Goal: Information Seeking & Learning: Learn about a topic

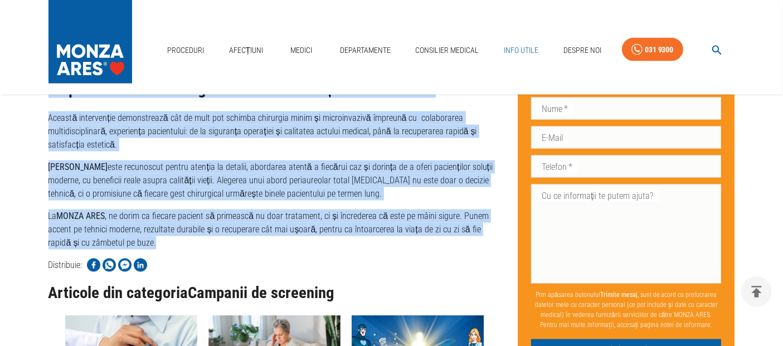
scroll to position [1825, 0]
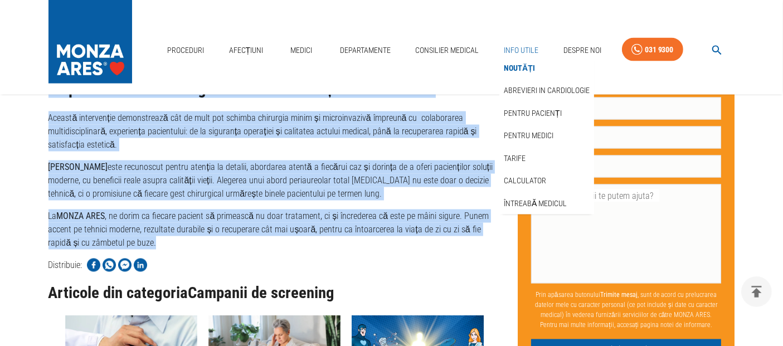
click at [527, 43] on link "Info Utile" at bounding box center [520, 50] width 43 height 23
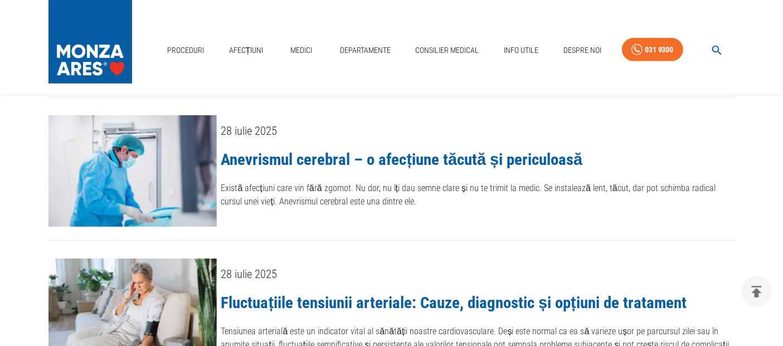
scroll to position [867, 0]
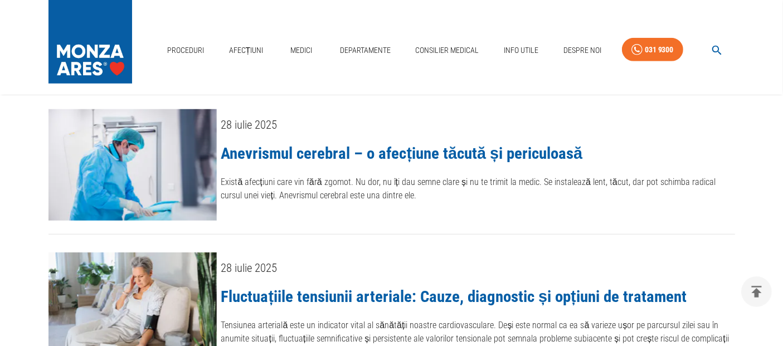
click at [405, 144] on link "Anevrismul cerebral – o afecțiune tăcută și periculoasă" at bounding box center [402, 153] width 362 height 19
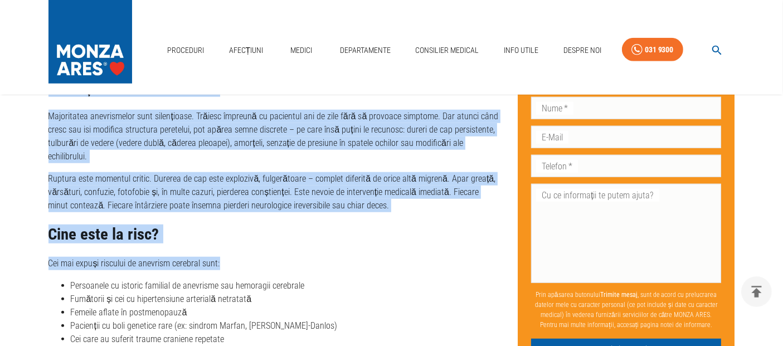
scroll to position [1006, 0]
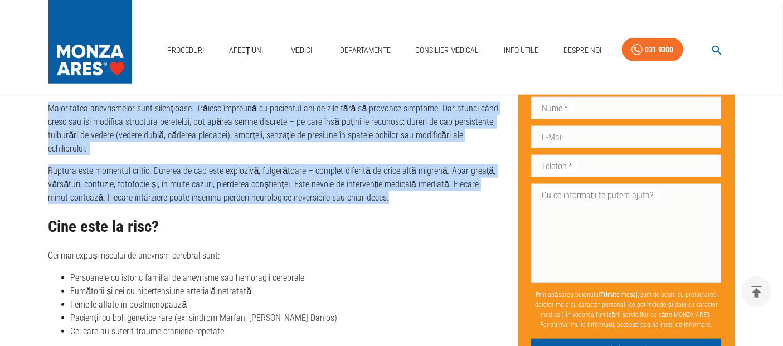
drag, startPoint x: 51, startPoint y: 149, endPoint x: 427, endPoint y: 168, distance: 377.3
copy div "Loremipsum dolorsit, am consect adipis Elitse doeiusmod temp inc utla etdolo. M…"
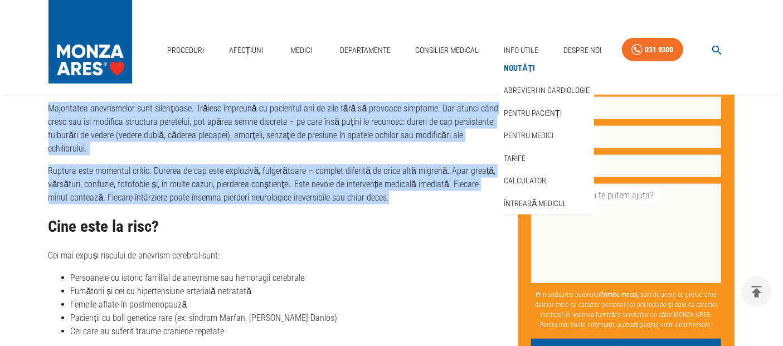
click at [513, 67] on link "Noutăți" at bounding box center [520, 68] width 36 height 18
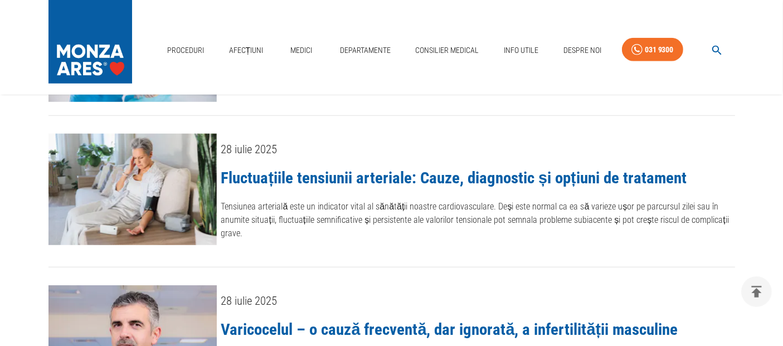
scroll to position [990, 0]
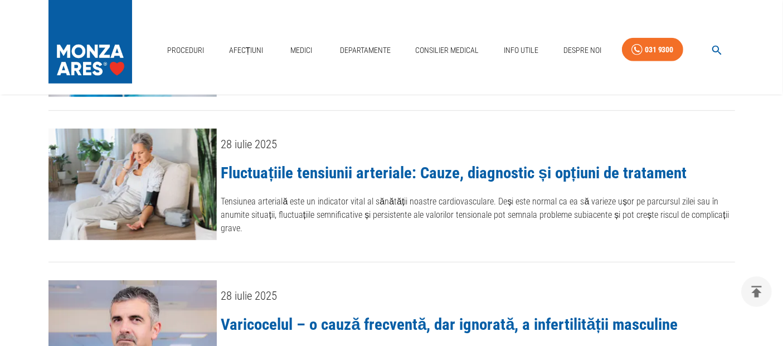
click at [476, 165] on link "Fluctuațiile tensiunii arteriale: Cauze, diagnostic și opțiuni de tratament" at bounding box center [453, 172] width 465 height 19
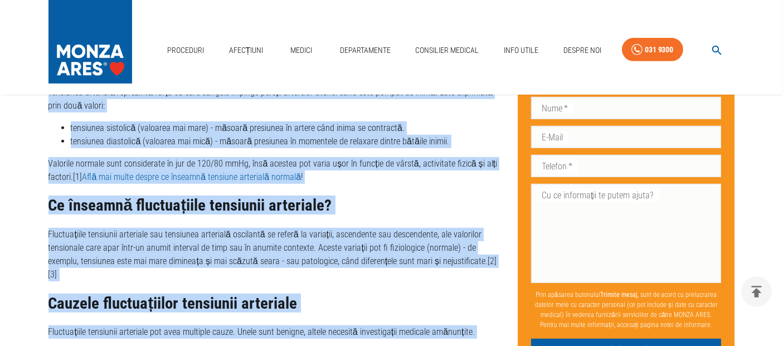
scroll to position [674, 0]
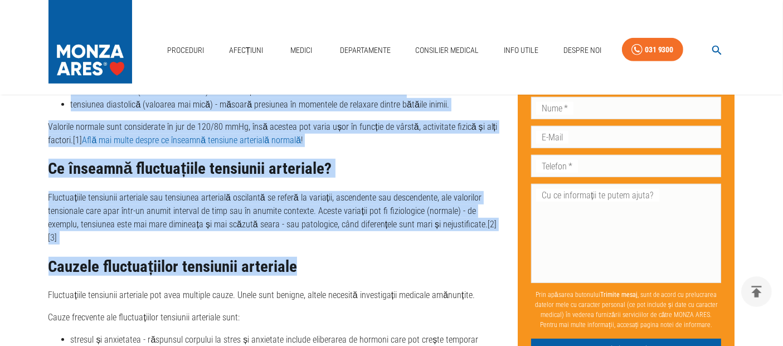
drag, startPoint x: 48, startPoint y: 145, endPoint x: 344, endPoint y: 237, distance: 310.4
copy div "Loremipsumdo sitametco adipiscin: Elits, doeiusmodt in utlabor et doloremag Ali…"
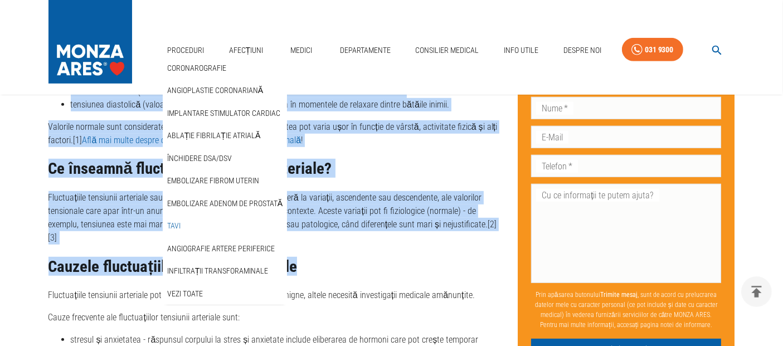
click at [174, 223] on link "TAVI" at bounding box center [174, 226] width 18 height 18
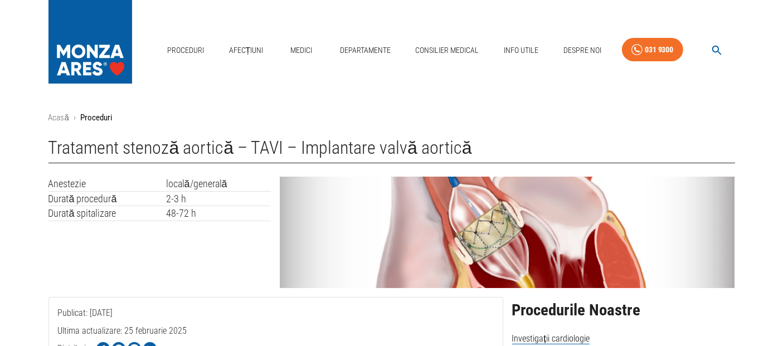
click at [712, 50] on icon "button" at bounding box center [717, 50] width 13 height 13
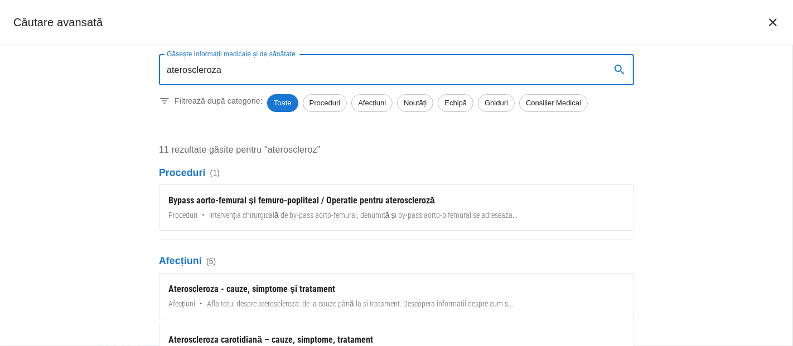
type input "ateroscleroza"
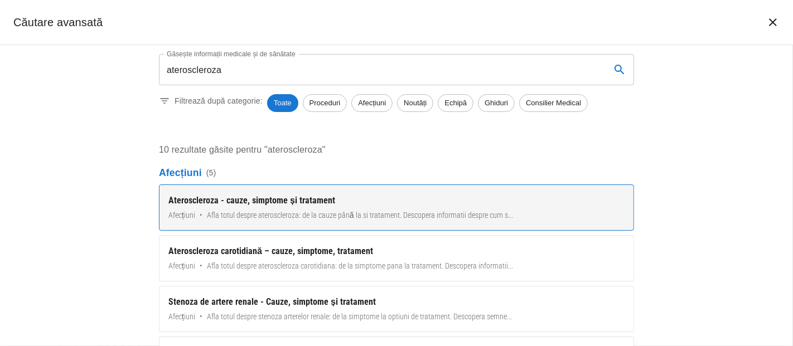
click at [263, 202] on div "Ateroscleroza - cauze, simptome și tratament" at bounding box center [396, 200] width 456 height 13
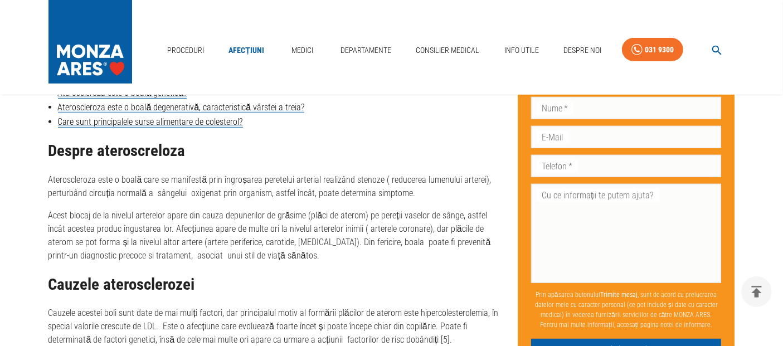
scroll to position [743, 0]
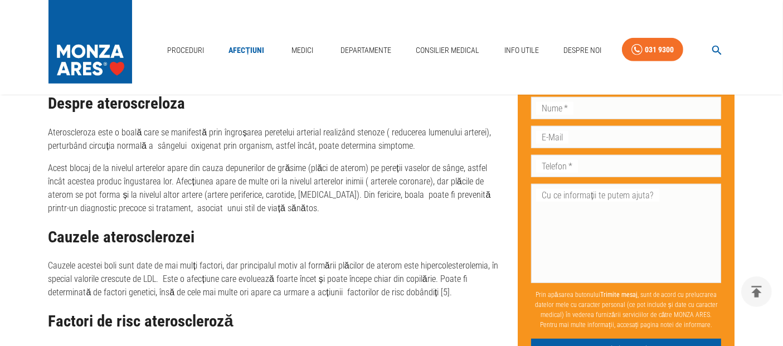
drag, startPoint x: 51, startPoint y: 105, endPoint x: 459, endPoint y: 297, distance: 451.0
click at [459, 297] on div "Despre ateroscreloza Ateroscleroza este o boală care se manifestă prin îngroșar…" at bounding box center [274, 344] width 452 height 498
copy div "Loremi dolorsitametc Adipiscingeli sedd e tempo inci ut laboreetd magn aliquaen…"
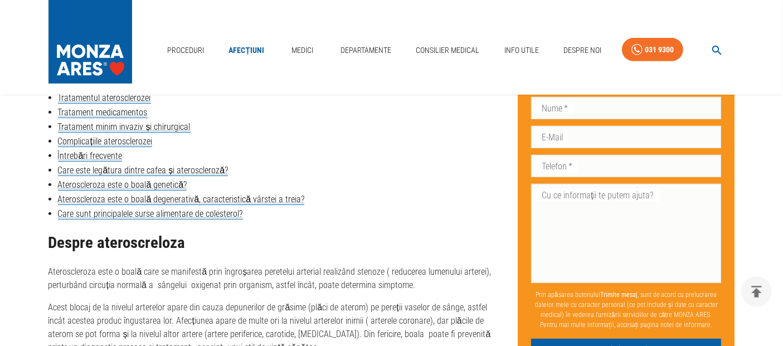
scroll to position [681, 0]
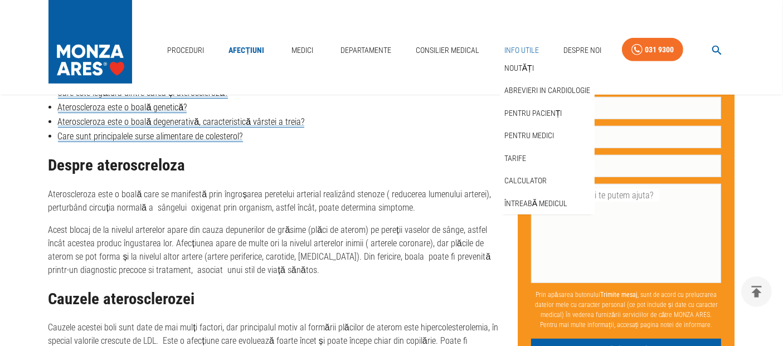
click at [526, 47] on link "Info Utile" at bounding box center [521, 50] width 43 height 23
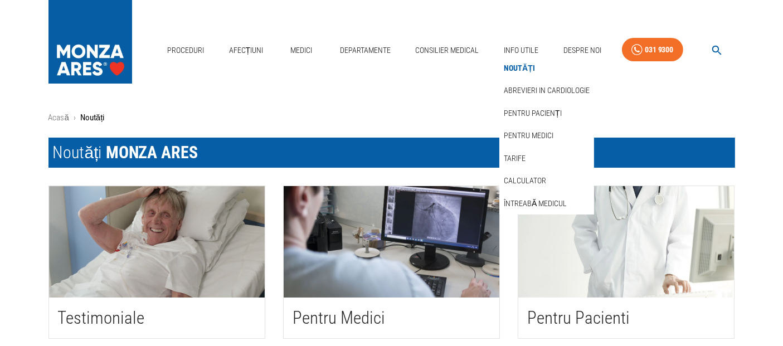
click at [520, 64] on link "Noutăți" at bounding box center [520, 68] width 36 height 18
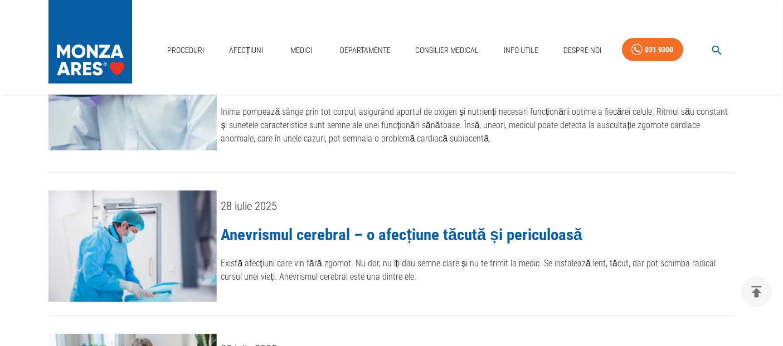
scroll to position [743, 0]
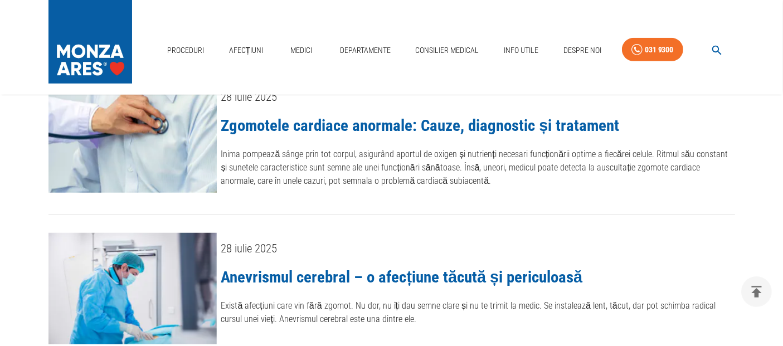
click at [398, 116] on link "Zgomotele cardiace anormale: Cauze, diagnostic și tratament" at bounding box center [420, 125] width 398 height 19
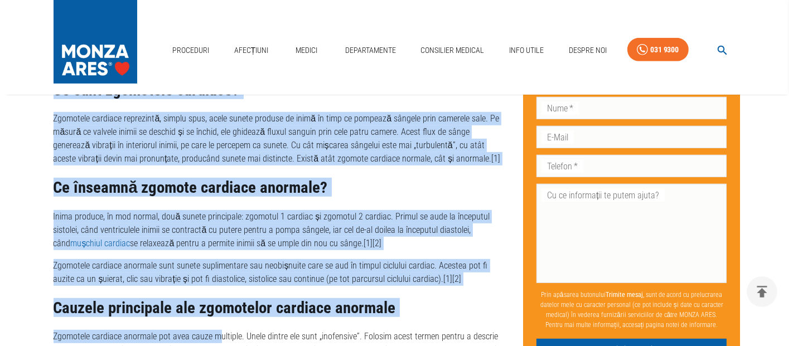
scroll to position [728, 0]
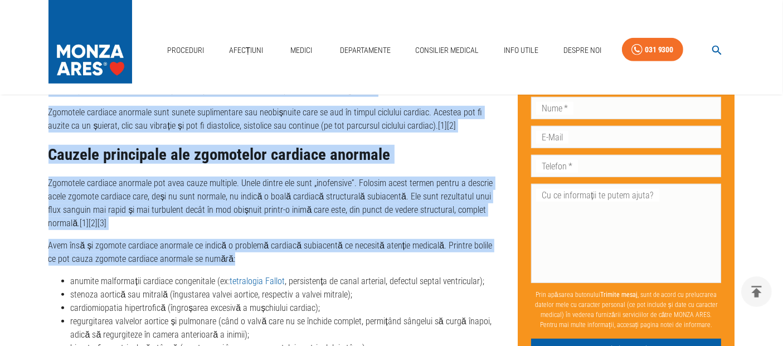
drag, startPoint x: 51, startPoint y: 145, endPoint x: 277, endPoint y: 256, distance: 251.8
copy div "Loremipsu dolorsit ametcons: Adipi, elitseddoe te incididun Utlabore: 32 etdol …"
click at [715, 47] on icon "button" at bounding box center [717, 50] width 13 height 13
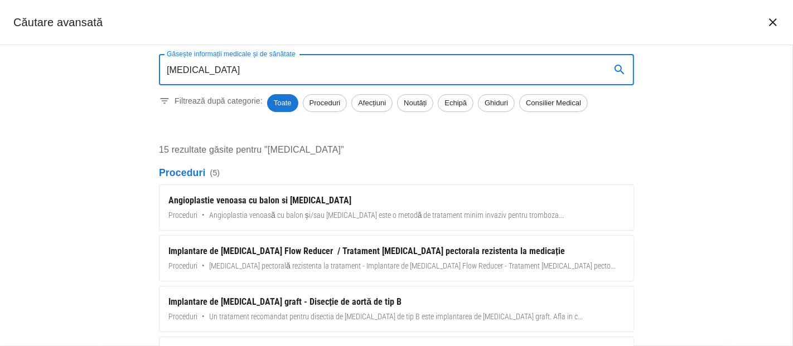
type input "[MEDICAL_DATA]"
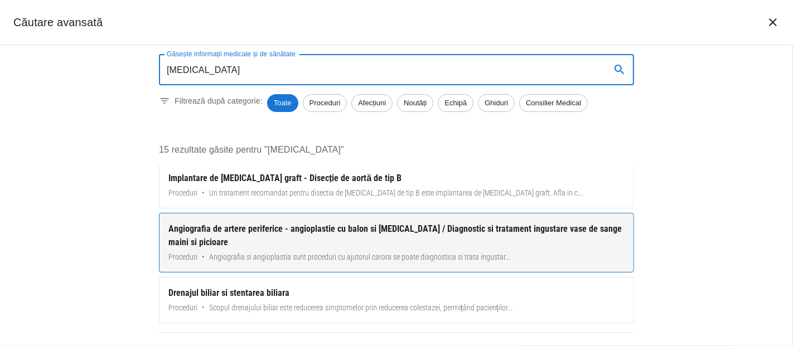
scroll to position [124, 0]
click at [338, 229] on div "Angiografia de artere periferice - angioplastie cu balon si [MEDICAL_DATA] / Di…" at bounding box center [396, 235] width 456 height 27
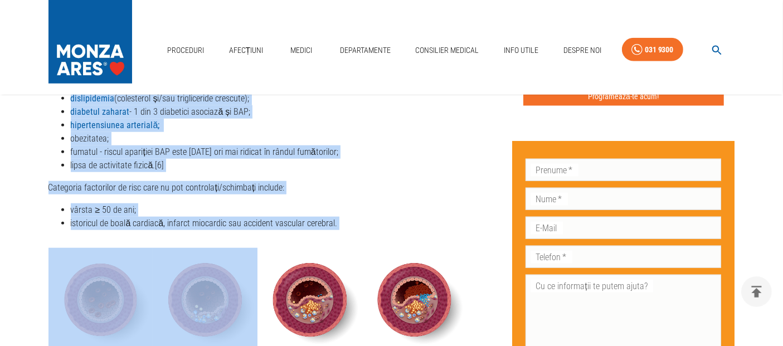
scroll to position [1124, 0]
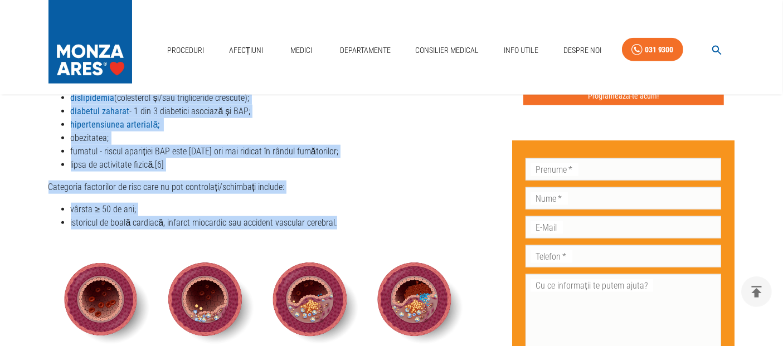
drag, startPoint x: 51, startPoint y: 147, endPoint x: 346, endPoint y: 196, distance: 298.9
copy div "Loremipsumd si ametco adipiscing - elitseddoeiu te incid ut labor / Etdolorema …"
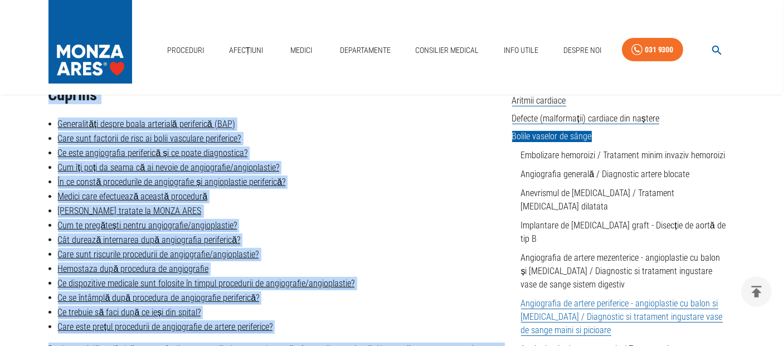
scroll to position [196, 0]
